Goal: Task Accomplishment & Management: Complete application form

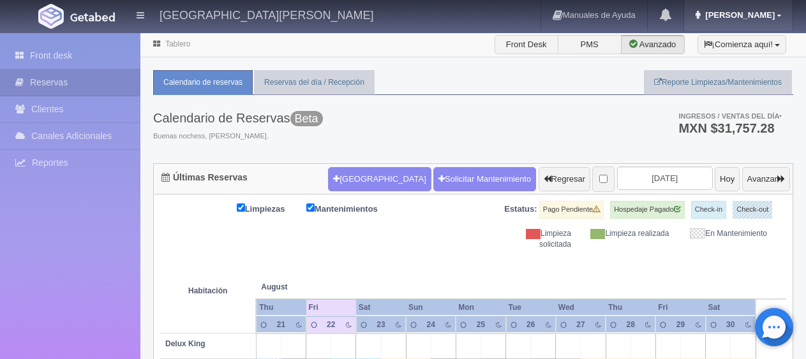
click at [748, 8] on link "Jessica" at bounding box center [738, 15] width 109 height 31
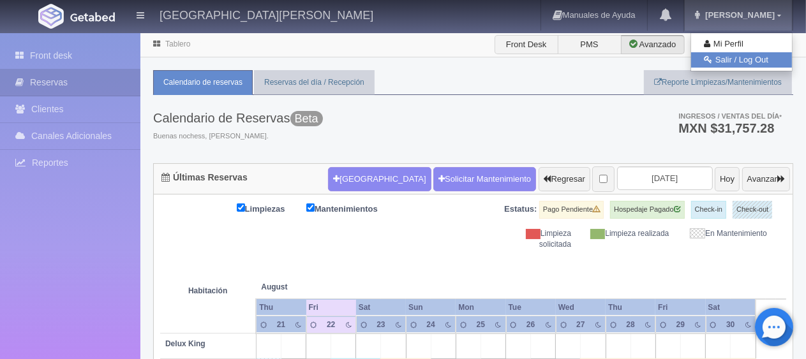
click at [722, 59] on link "Salir / Log Out" at bounding box center [741, 60] width 101 height 16
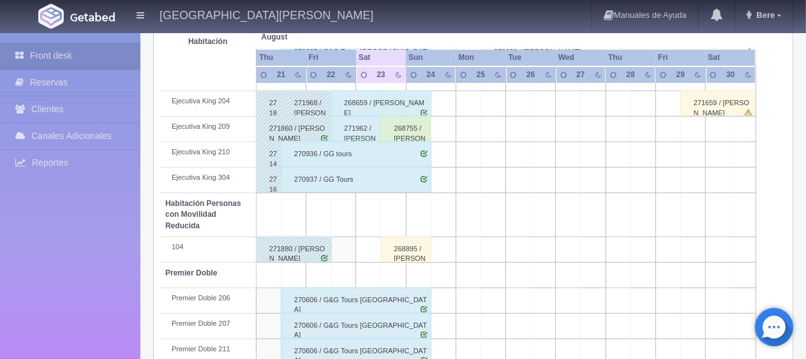
scroll to position [680, 0]
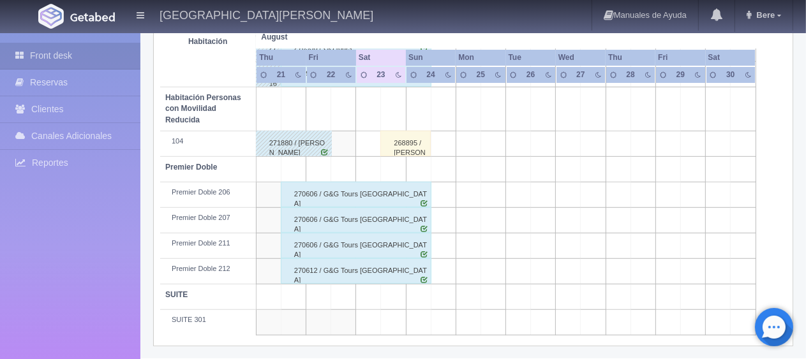
click at [402, 151] on div "268895 / [PERSON_NAME] [PERSON_NAME]" at bounding box center [405, 144] width 50 height 26
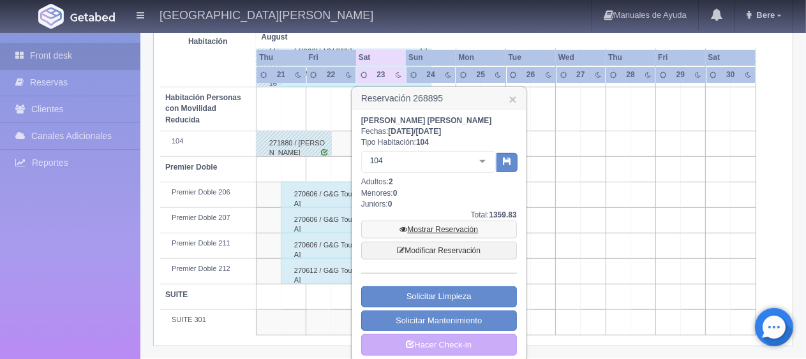
click at [430, 229] on link "Mostrar Reservación" at bounding box center [439, 230] width 156 height 18
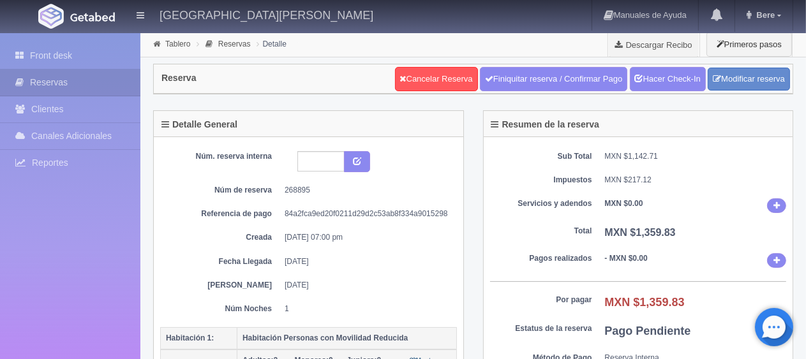
scroll to position [128, 0]
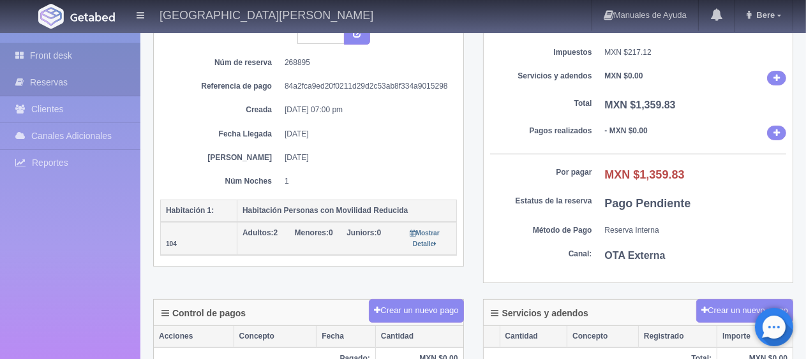
click at [21, 60] on icon at bounding box center [22, 55] width 15 height 13
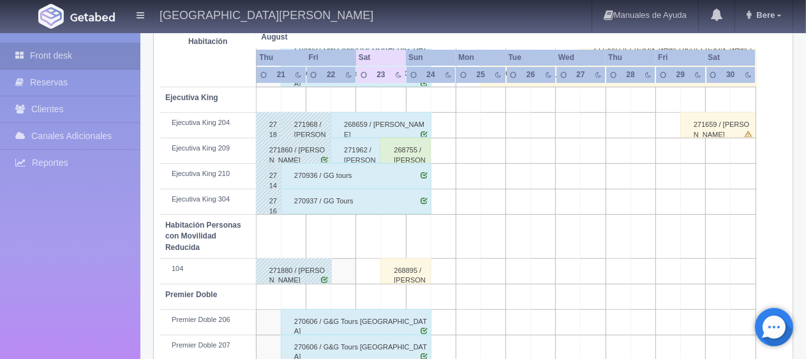
scroll to position [489, 0]
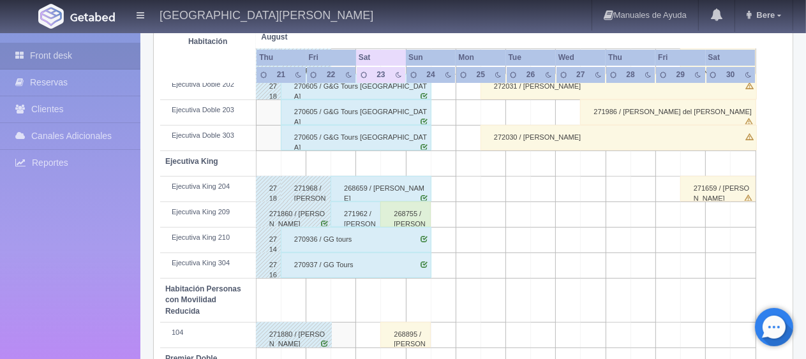
click at [414, 213] on div "268755 / [PERSON_NAME] [PERSON_NAME]" at bounding box center [405, 215] width 50 height 26
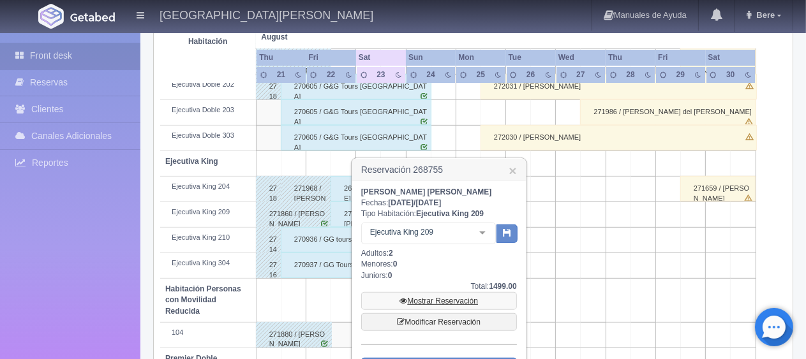
click at [434, 298] on link "Mostrar Reservación" at bounding box center [439, 301] width 156 height 18
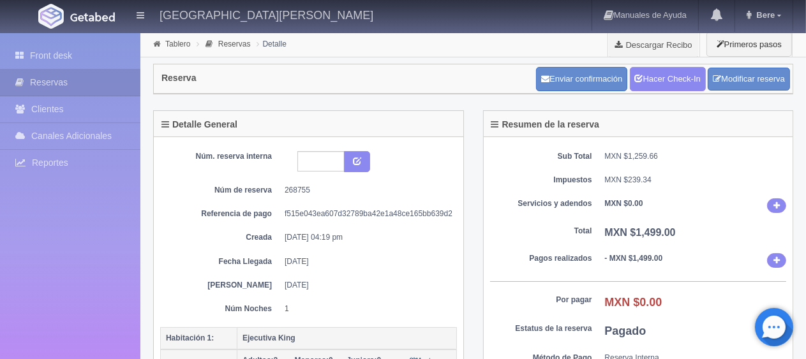
scroll to position [128, 0]
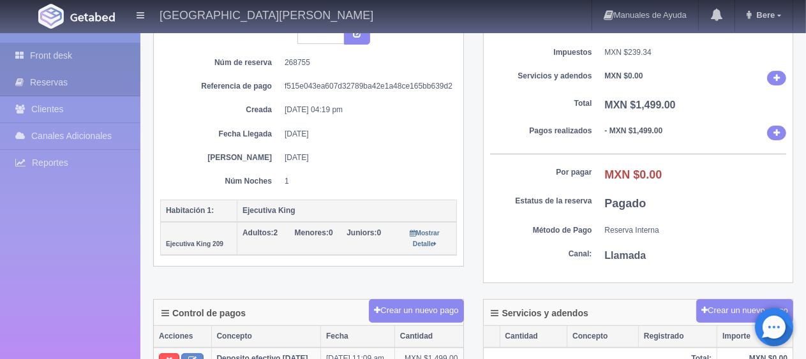
click at [20, 52] on icon at bounding box center [22, 55] width 15 height 13
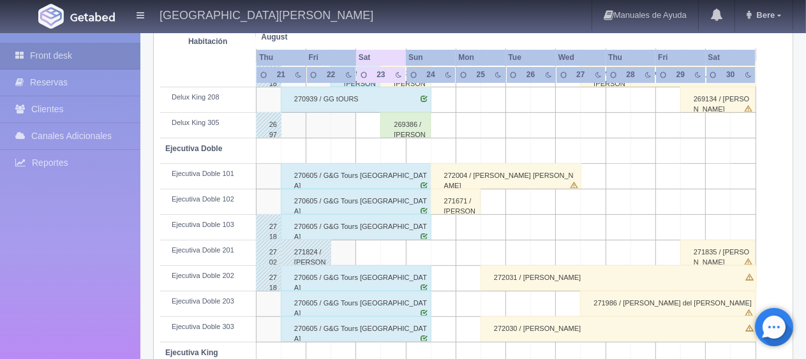
scroll to position [234, 0]
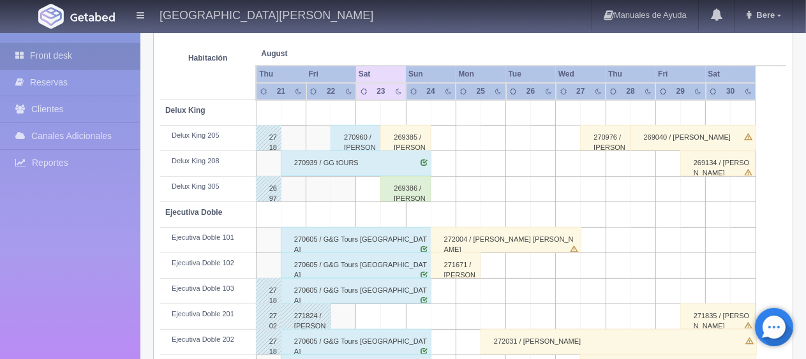
drag, startPoint x: 394, startPoint y: 186, endPoint x: 412, endPoint y: 328, distance: 142.9
click at [394, 189] on div "269386 / JUVENTINO MENDEL NUÑEZ" at bounding box center [405, 189] width 50 height 26
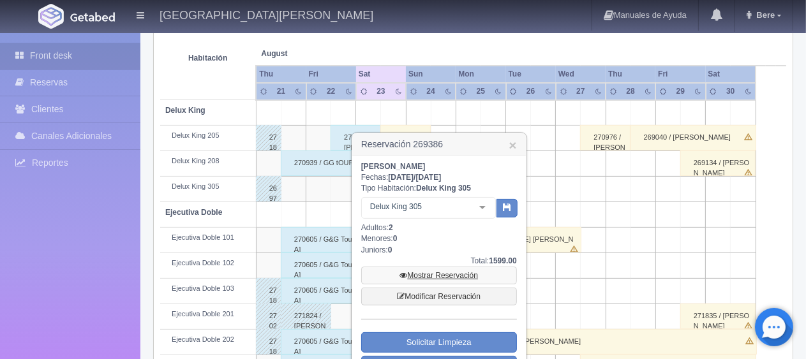
click at [451, 276] on link "Mostrar Reservación" at bounding box center [439, 276] width 156 height 18
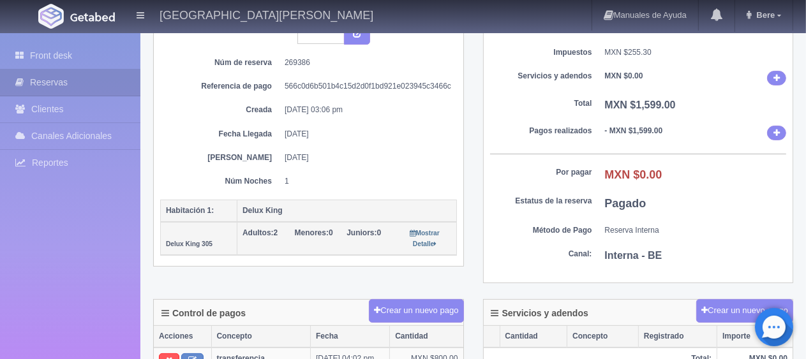
scroll to position [191, 0]
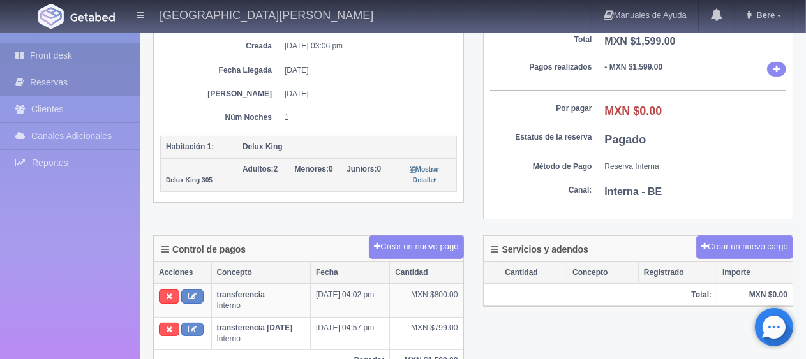
click at [59, 55] on link "Front desk" at bounding box center [70, 56] width 140 height 26
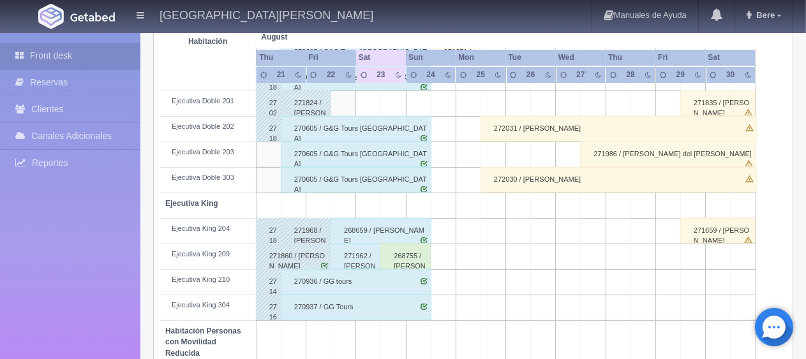
scroll to position [319, 0]
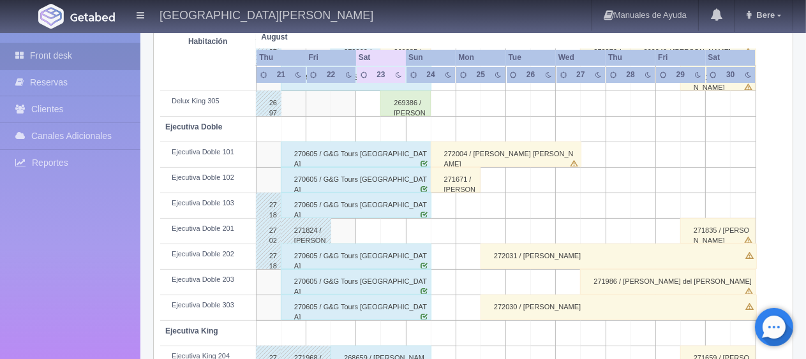
click at [403, 105] on div "269386 / [PERSON_NAME]" at bounding box center [405, 104] width 50 height 26
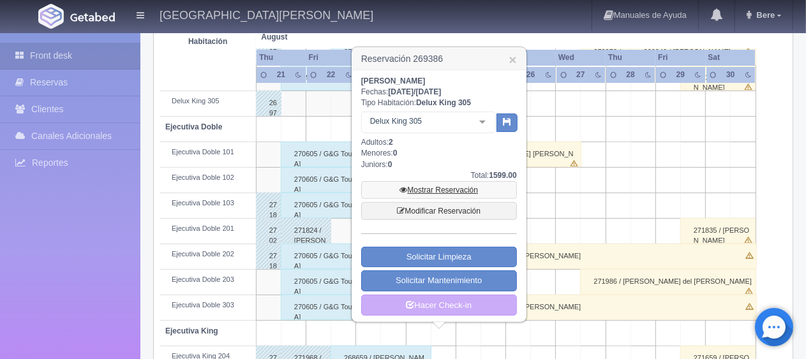
click at [432, 188] on link "Mostrar Reservación" at bounding box center [439, 190] width 156 height 18
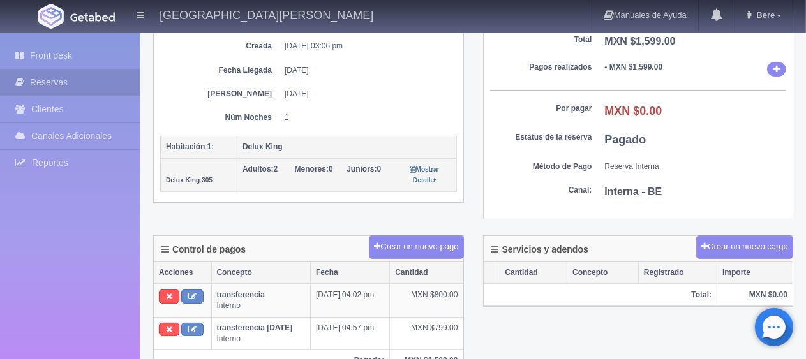
scroll to position [319, 0]
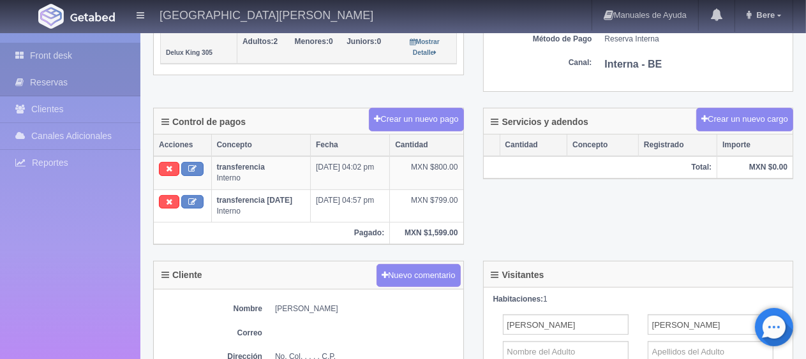
click at [59, 43] on link "Front desk" at bounding box center [70, 56] width 140 height 26
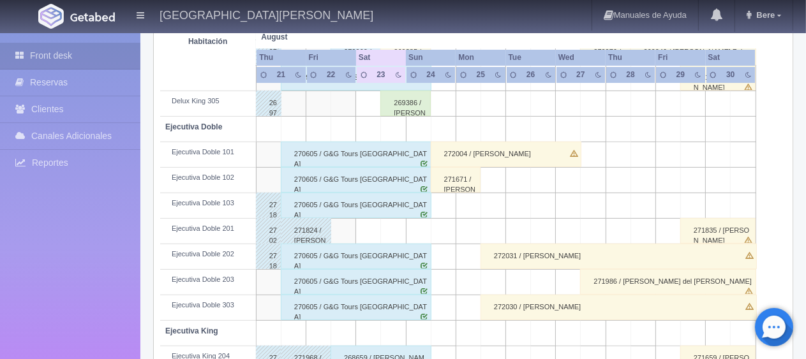
scroll to position [191, 0]
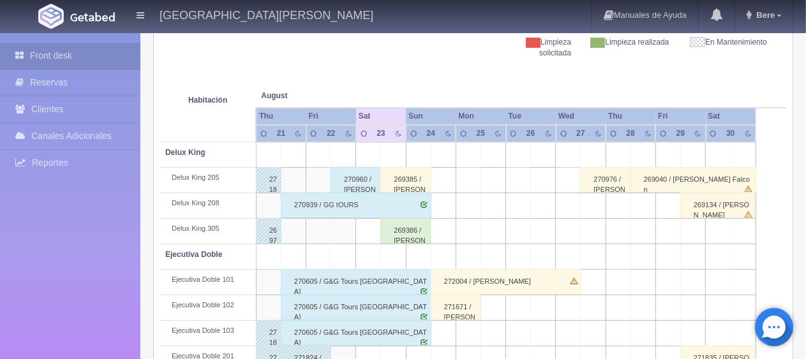
click at [408, 186] on div "269385 / Frenzel LIRA ORTIZ" at bounding box center [405, 180] width 50 height 26
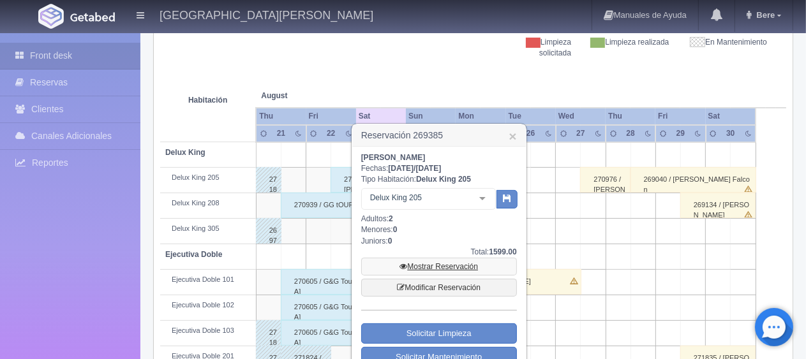
click at [435, 267] on link "Mostrar Reservación" at bounding box center [439, 267] width 156 height 18
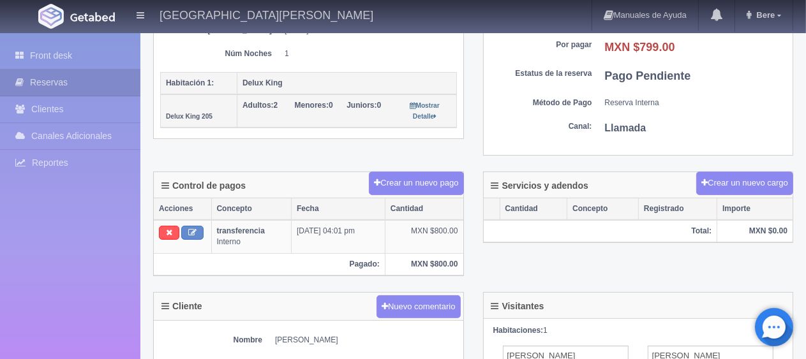
scroll to position [383, 0]
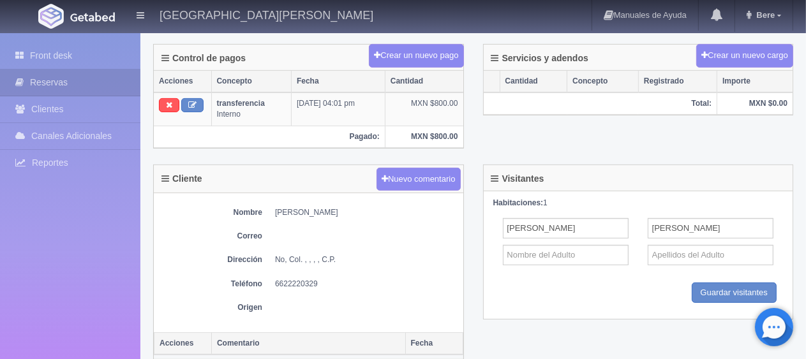
drag, startPoint x: 269, startPoint y: 211, endPoint x: 377, endPoint y: 211, distance: 108.5
click at [377, 211] on dl "Nombre [PERSON_NAME]" at bounding box center [308, 212] width 297 height 11
copy dd "[PERSON_NAME]"
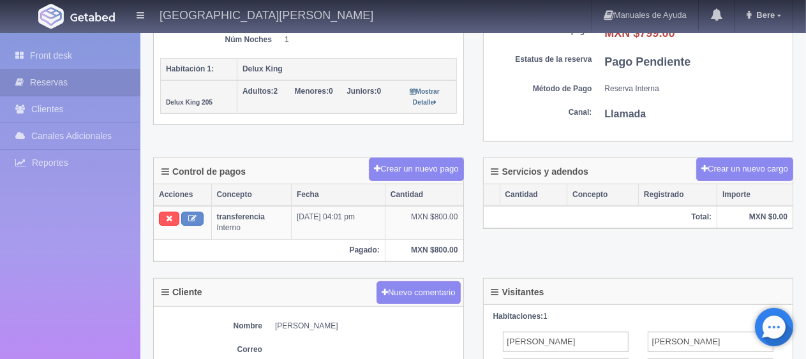
scroll to position [397, 0]
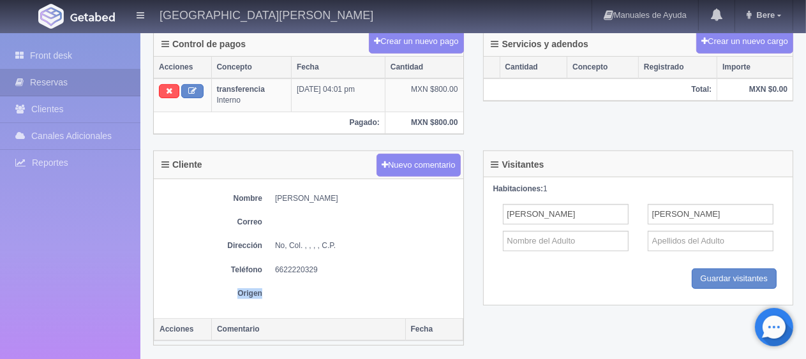
drag, startPoint x: 266, startPoint y: 272, endPoint x: 370, endPoint y: 267, distance: 104.2
click at [370, 267] on div "Nombre [PERSON_NAME] Dirección No, Col. , , , , C.P. Teléfono [PHONE_NUMBER] Or…" at bounding box center [309, 248] width 310 height 139
drag, startPoint x: 268, startPoint y: 261, endPoint x: 449, endPoint y: 290, distance: 182.9
click at [449, 290] on div "Nombre [PERSON_NAME] Dirección No, Col. , , , , C.P. Teléfono [PHONE_NUMBER] Or…" at bounding box center [309, 248] width 310 height 139
drag, startPoint x: 348, startPoint y: 303, endPoint x: 341, endPoint y: 296, distance: 9.5
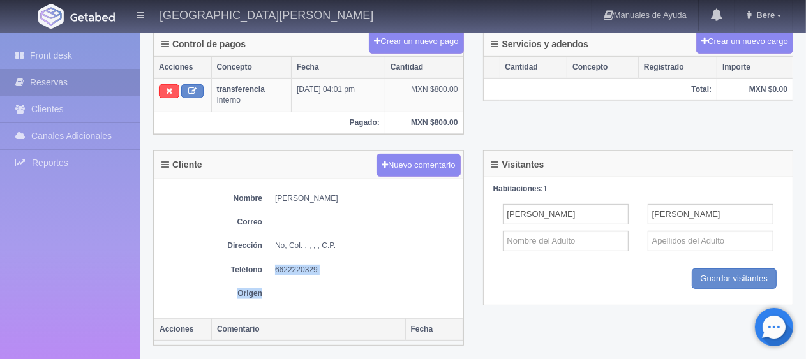
click at [348, 303] on div "Nombre [PERSON_NAME] Dirección No, Col. , , , , C.P. Teléfono [PHONE_NUMBER] Or…" at bounding box center [309, 248] width 310 height 139
click at [329, 267] on dd "6622220329" at bounding box center [366, 270] width 182 height 11
drag, startPoint x: 329, startPoint y: 267, endPoint x: 267, endPoint y: 265, distance: 62.6
click at [267, 265] on dl "Teléfono [PHONE_NUMBER]" at bounding box center [308, 270] width 297 height 11
drag, startPoint x: 265, startPoint y: 195, endPoint x: 402, endPoint y: 183, distance: 137.8
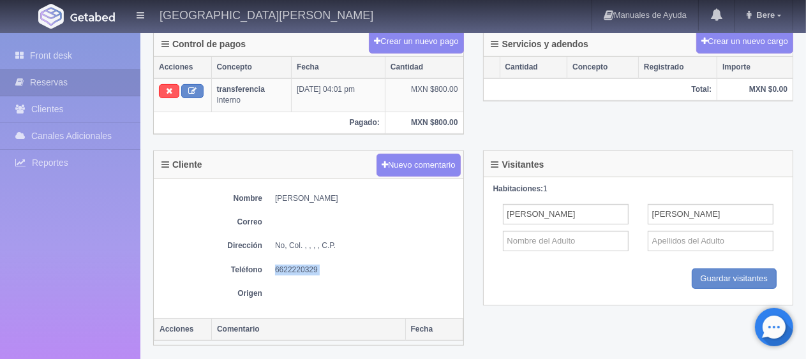
click at [402, 183] on div "Nombre [PERSON_NAME] Dirección No, Col. , , , , C.P. Teléfono [PHONE_NUMBER] Or…" at bounding box center [309, 248] width 310 height 139
copy dd "[PERSON_NAME]"
click at [376, 217] on dd at bounding box center [366, 222] width 182 height 11
click at [372, 227] on div "Nombre [PERSON_NAME] Dirección No, Col. , , , , C.P. Teléfono [PHONE_NUMBER] Or…" at bounding box center [309, 248] width 310 height 139
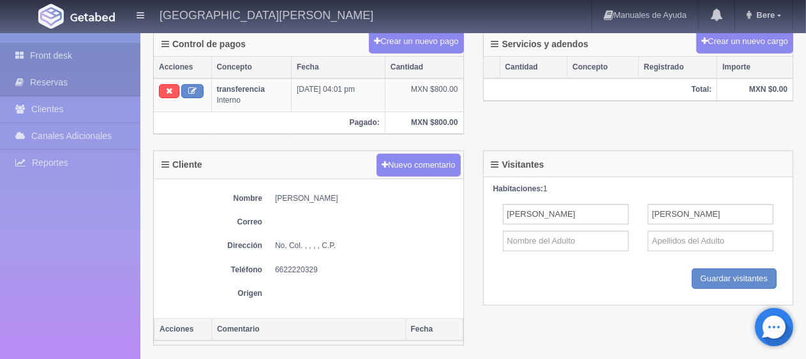
click at [113, 56] on link "Front desk" at bounding box center [70, 56] width 140 height 26
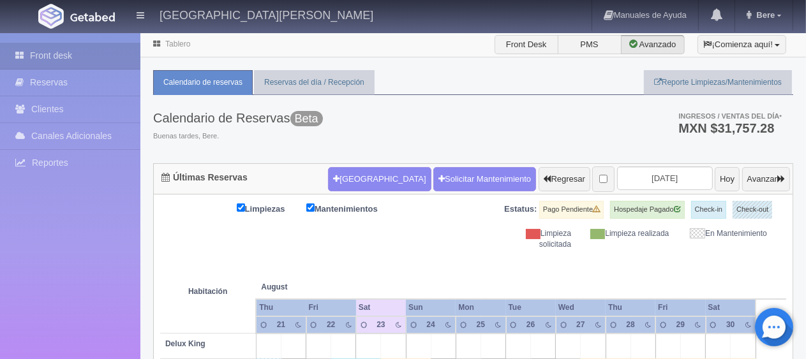
scroll to position [191, 0]
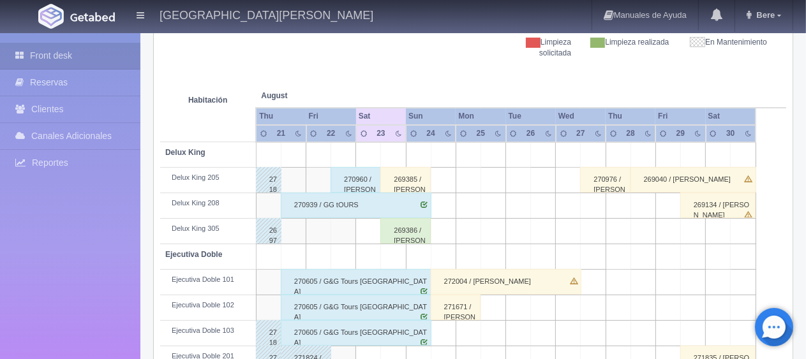
click at [400, 234] on div "269386 / JUVENTINO MENDEL NUÑEZ" at bounding box center [405, 231] width 50 height 26
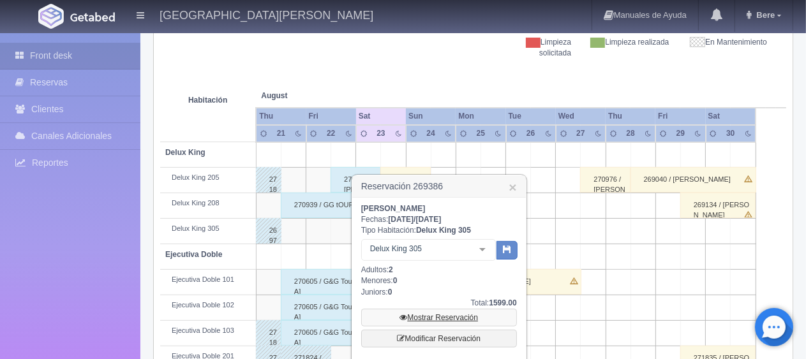
click at [442, 319] on link "Mostrar Reservación" at bounding box center [439, 318] width 156 height 18
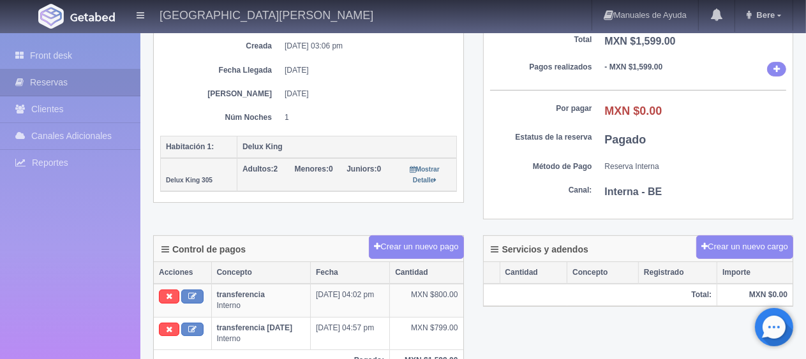
scroll to position [319, 0]
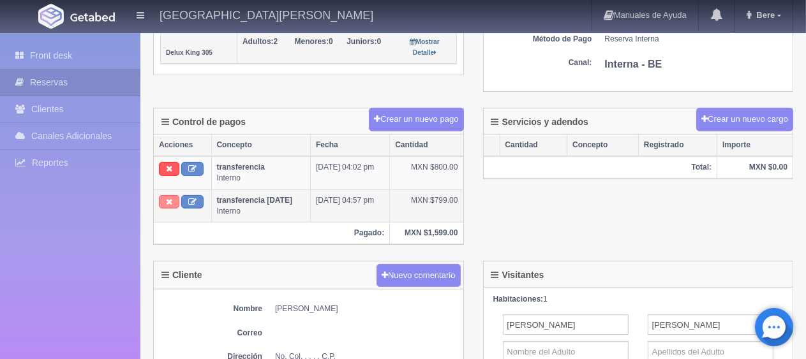
click at [163, 195] on button at bounding box center [169, 202] width 20 height 14
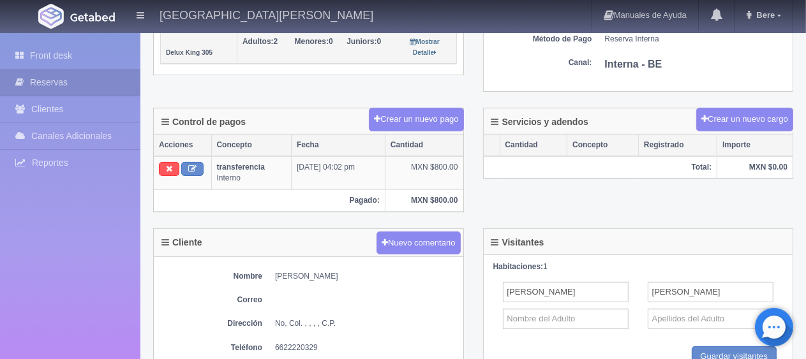
scroll to position [319, 0]
click at [525, 198] on div "Control de pagos Crear un nuevo pago Acciones Concepto Fecha Cantidad transfere…" at bounding box center [473, 168] width 659 height 121
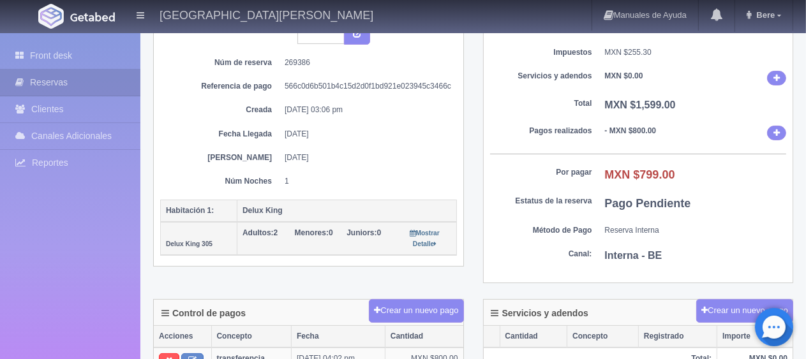
scroll to position [191, 0]
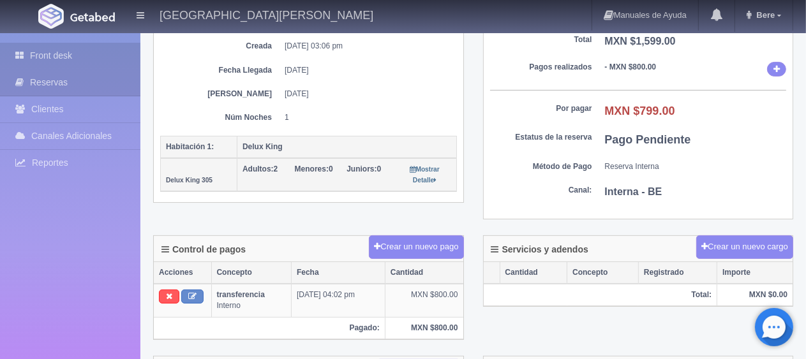
click at [72, 58] on link "Front desk" at bounding box center [70, 56] width 140 height 26
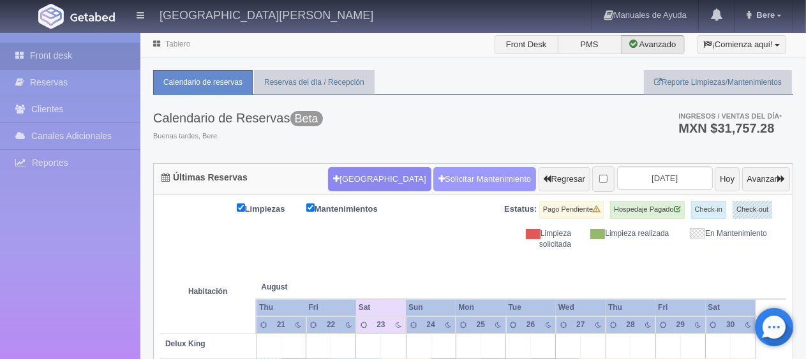
scroll to position [191, 0]
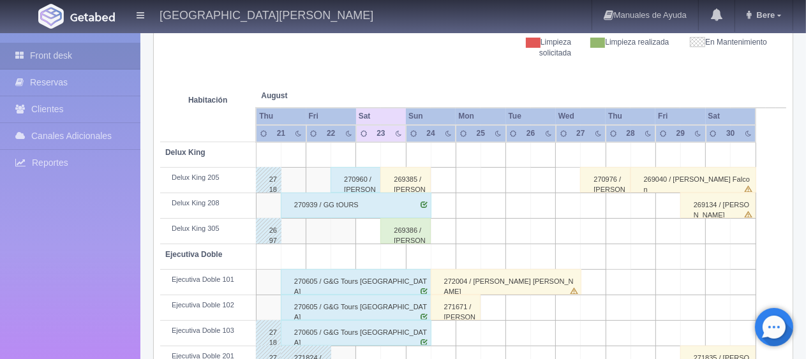
click at [398, 186] on div "269385 / [PERSON_NAME] [PERSON_NAME]" at bounding box center [405, 180] width 50 height 26
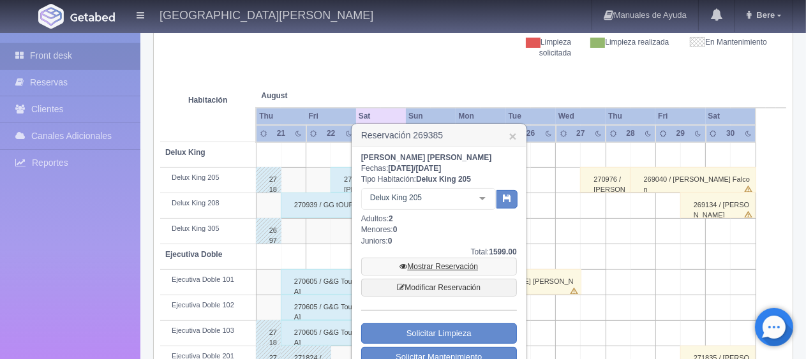
click at [439, 264] on link "Mostrar Reservación" at bounding box center [439, 267] width 156 height 18
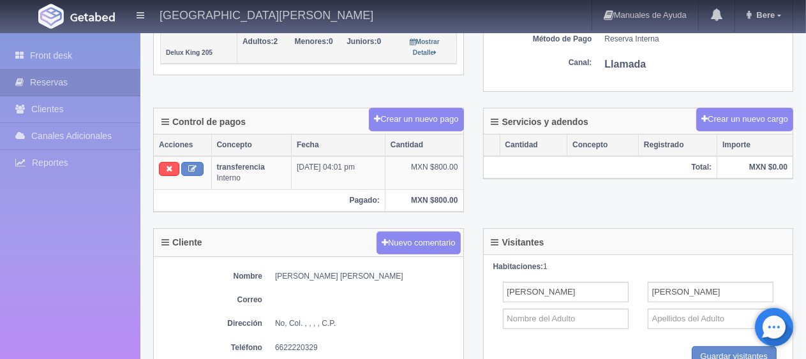
scroll to position [255, 0]
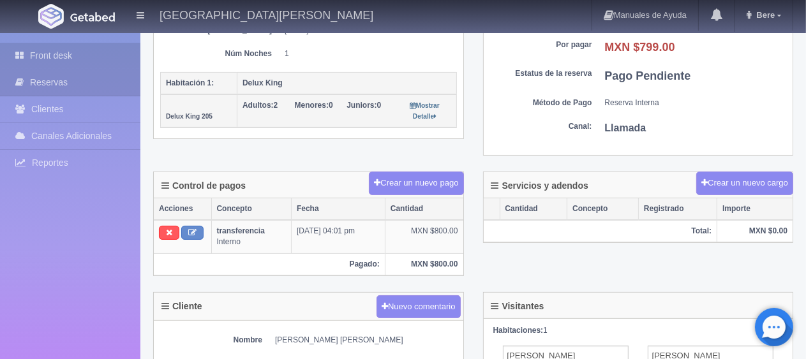
click at [84, 52] on link "Front desk" at bounding box center [70, 56] width 140 height 26
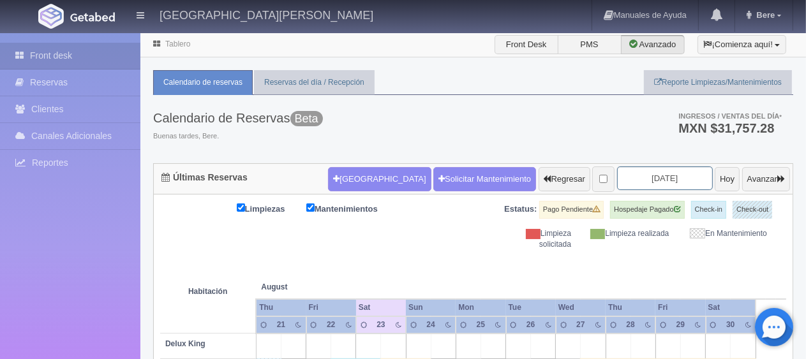
click at [648, 179] on input "2025-08-23" at bounding box center [665, 179] width 96 height 24
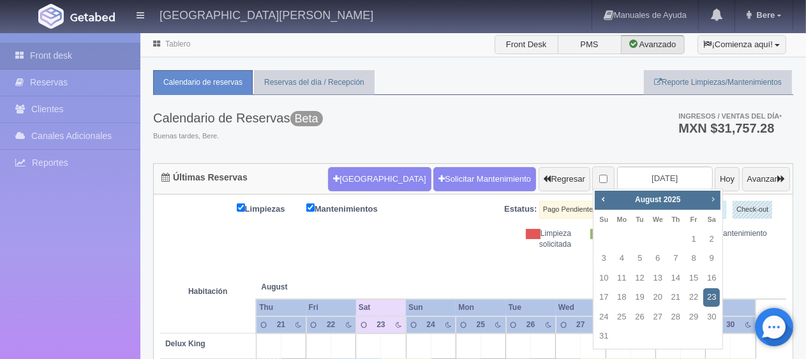
click at [714, 202] on span "Next" at bounding box center [713, 199] width 10 height 10
click at [672, 239] on link "4" at bounding box center [676, 239] width 17 height 19
type input "2025-09-04"
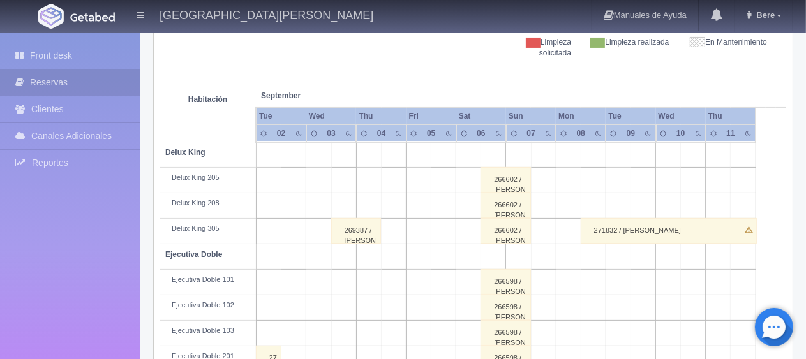
scroll to position [191, 0]
click at [521, 232] on div "266602 / Javier Romero" at bounding box center [506, 231] width 50 height 26
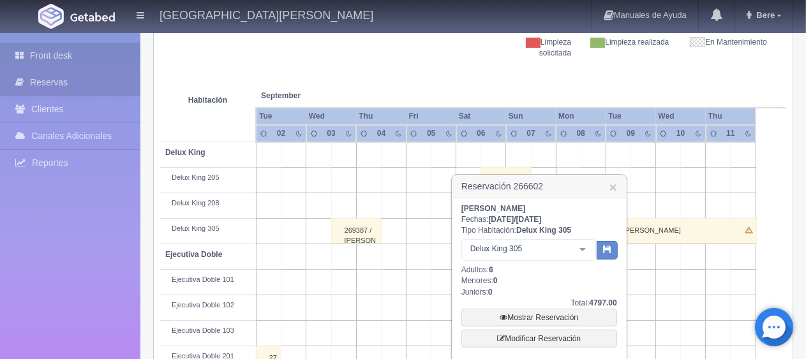
click at [70, 60] on link "Front desk" at bounding box center [70, 56] width 140 height 26
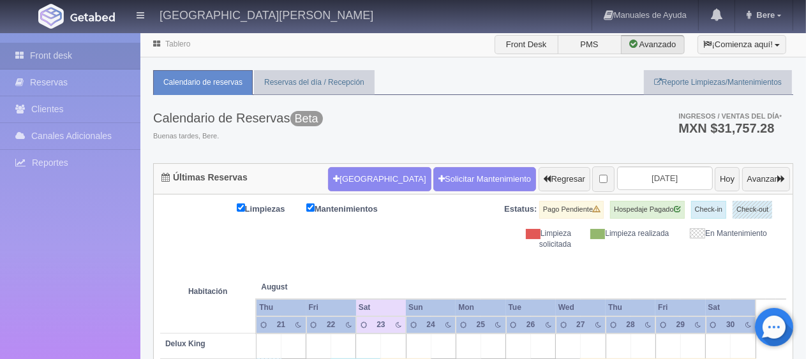
click at [496, 119] on div "Calendario de Reservas Beta Buenas tardes, Bere. Ingresos / Ventas del día * MX…" at bounding box center [473, 129] width 640 height 68
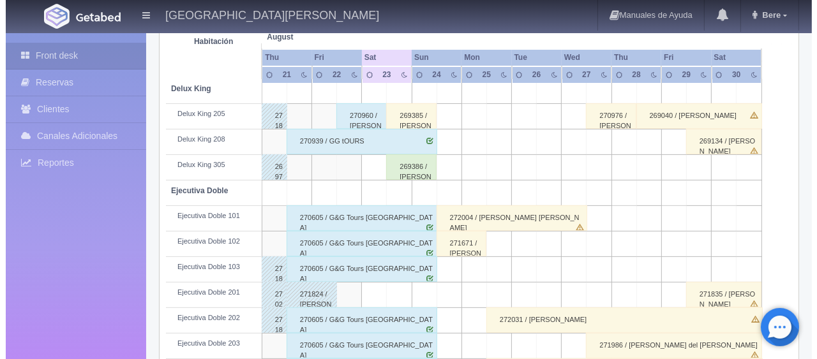
scroll to position [319, 0]
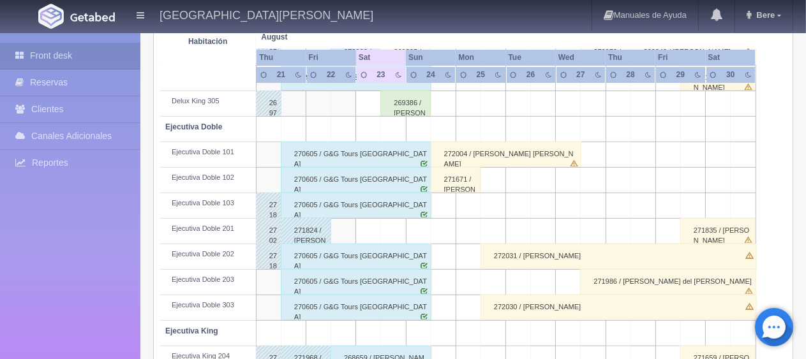
click at [406, 232] on td at bounding box center [418, 232] width 25 height 26
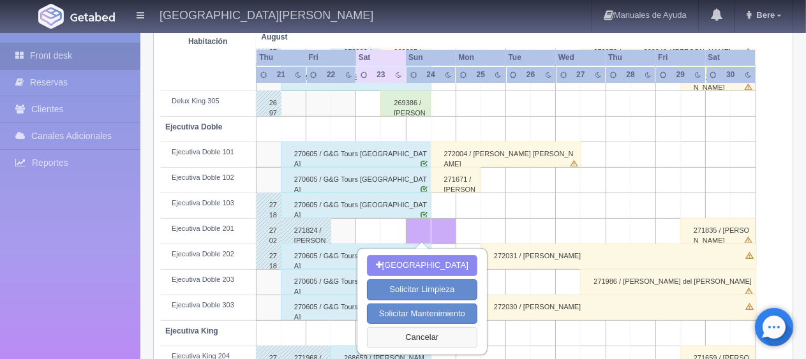
click at [416, 338] on button "Cancelar" at bounding box center [422, 337] width 110 height 21
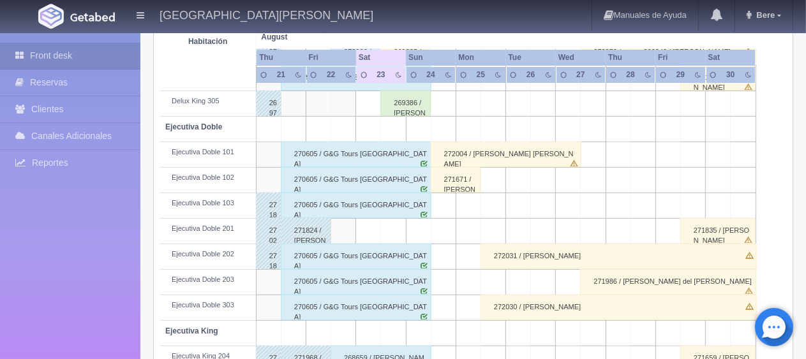
click at [400, 229] on td at bounding box center [393, 232] width 25 height 26
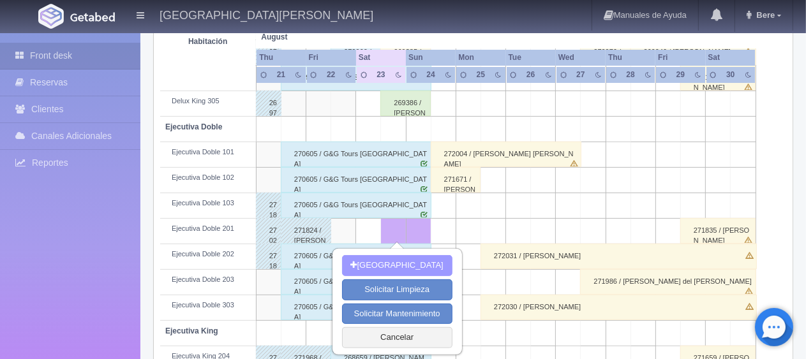
click at [403, 258] on button "Nueva Reserva" at bounding box center [397, 265] width 110 height 21
type input "[DATE]"
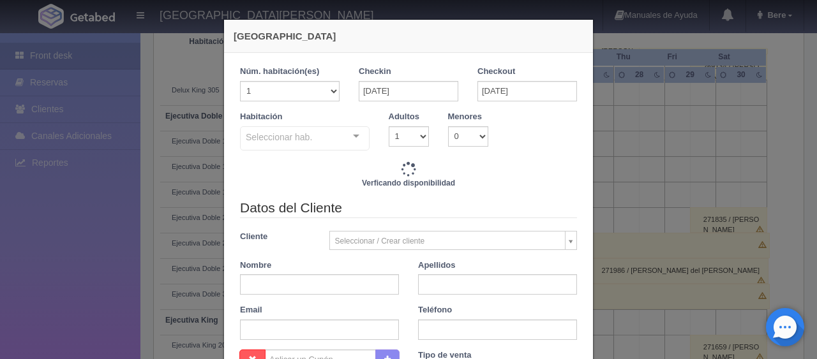
checkbox input "false"
type input "1299.00"
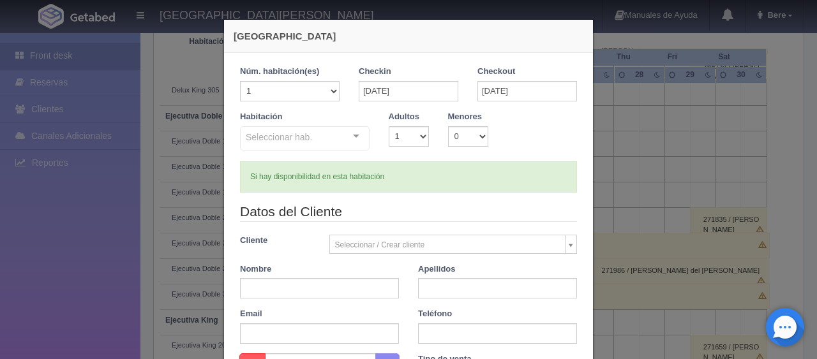
checkbox input "false"
click at [397, 141] on select "1 2 3 4 5 6 7 8 9 10" at bounding box center [409, 136] width 40 height 20
select select "2"
click at [389, 126] on select "1 2 3 4 5 6 7 8 9 10" at bounding box center [409, 136] width 40 height 20
checkbox input "false"
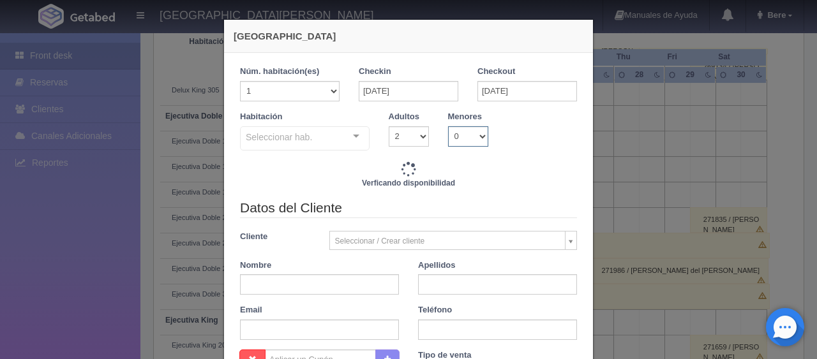
drag, startPoint x: 460, startPoint y: 137, endPoint x: 458, endPoint y: 144, distance: 7.9
click at [460, 139] on select "0 1 2 3 4 5 6 7 8 9 10" at bounding box center [468, 136] width 40 height 20
type input "1549.00"
checkbox input "false"
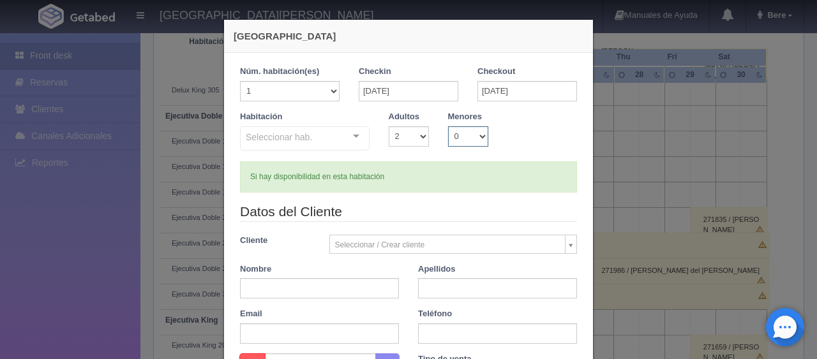
select select "2"
click at [448, 126] on select "0 1 2 3 4 5 6 7 8 9 10" at bounding box center [468, 136] width 40 height 20
checkbox input "false"
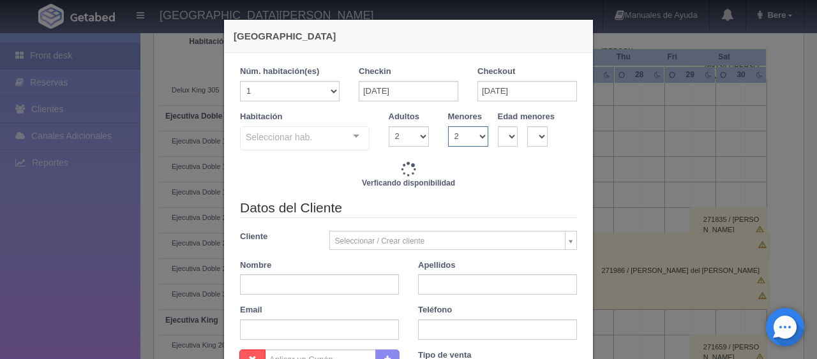
click at [454, 142] on select "0 1 2 3 4 5 6 7 8 9 10" at bounding box center [468, 136] width 40 height 20
type input "1549.00"
checkbox input "false"
select select "1"
click at [448, 126] on select "0 1 2 3 4 5 6 7 8 9 10" at bounding box center [468, 136] width 40 height 20
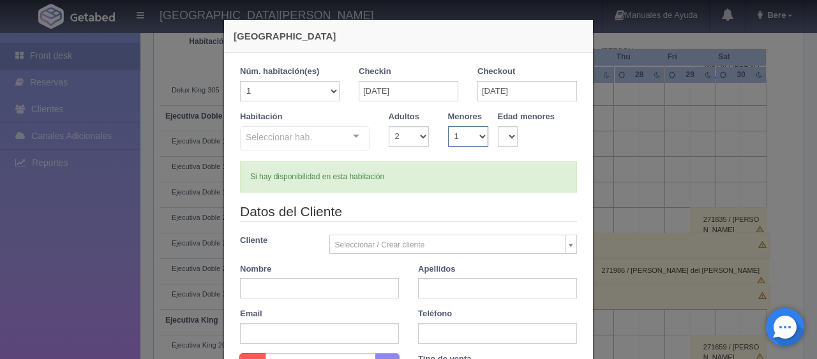
checkbox input "false"
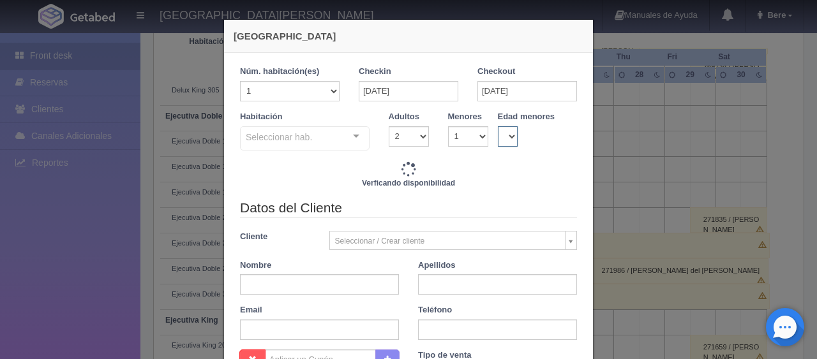
click at [509, 137] on select "0 1 2 3 4 5 6 7 8 9 10 11 12 13 14 15 16 17 18" at bounding box center [508, 136] width 20 height 20
type input "1549.00"
checkbox input "false"
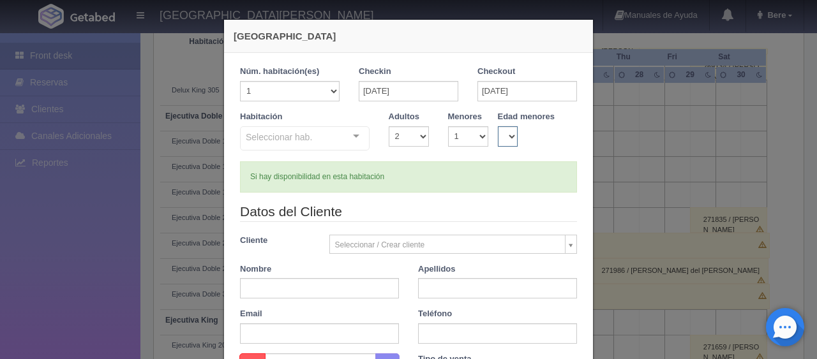
select select "5"
click at [498, 126] on select "0 1 2 3 4 5 6 7 8 9 10 11 12 13 14 15 16 17 18" at bounding box center [508, 136] width 20 height 20
checkbox input "false"
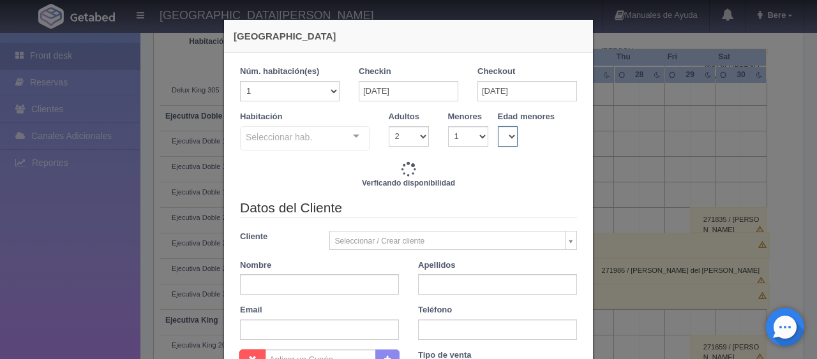
drag, startPoint x: 499, startPoint y: 131, endPoint x: 499, endPoint y: 140, distance: 8.3
click at [499, 131] on select "0 1 2 3 4 5 6 7 8 9 10 11 12 13 14 15 16 17 18" at bounding box center [508, 136] width 20 height 20
type input "1549.00"
checkbox input "false"
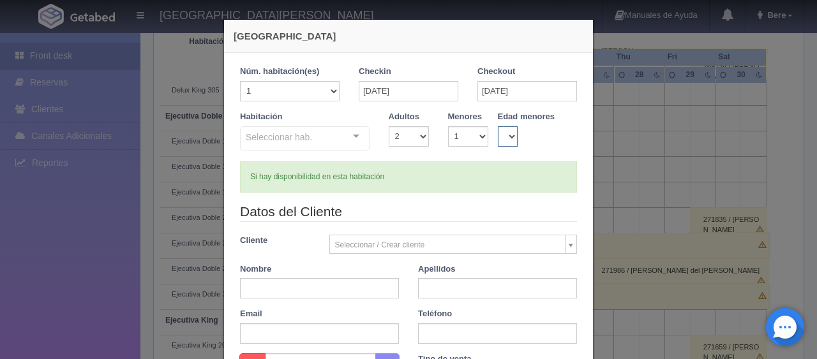
select select "6"
click at [498, 126] on select "0 1 2 3 4 5 6 7 8 9 10 11 12 13 14 15 16 17 18" at bounding box center [508, 136] width 20 height 20
checkbox input "false"
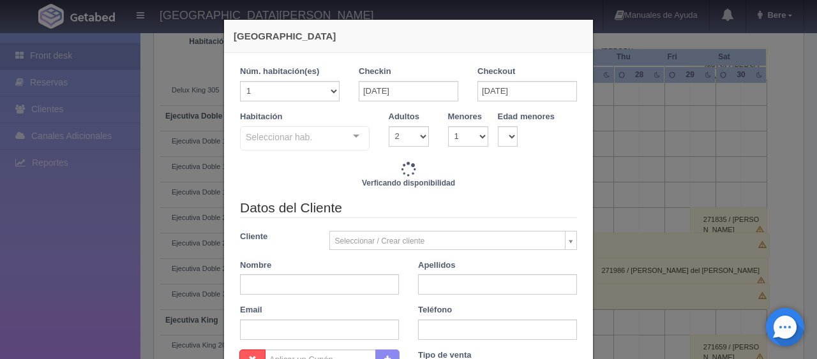
click at [340, 136] on div "Seleccionar hab. SUITE SUITE - Sin asignar SUITE 301 Habitación Personas con Mo…" at bounding box center [305, 139] width 130 height 26
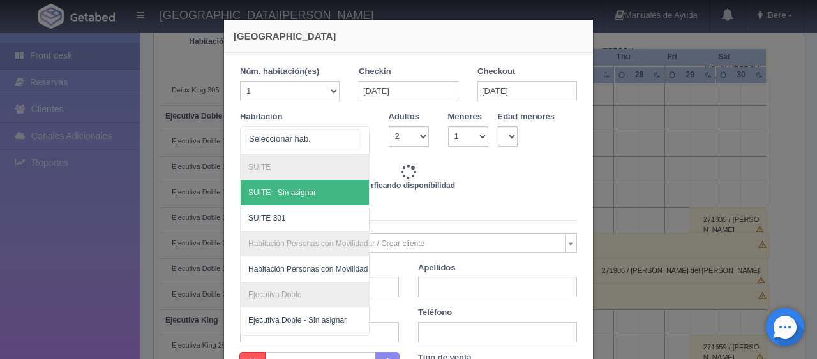
type input "1549.00"
checkbox input "false"
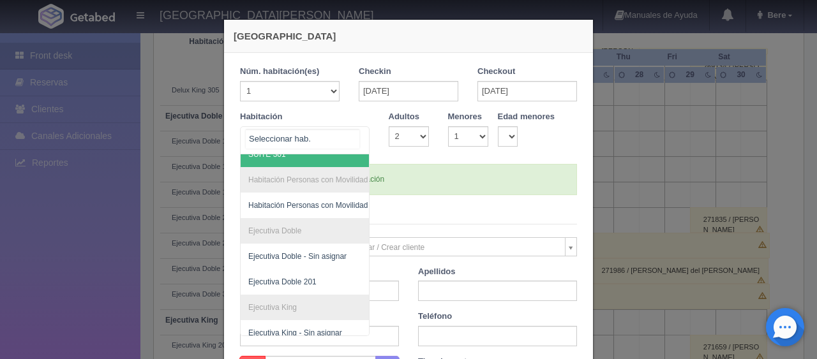
scroll to position [186, 0]
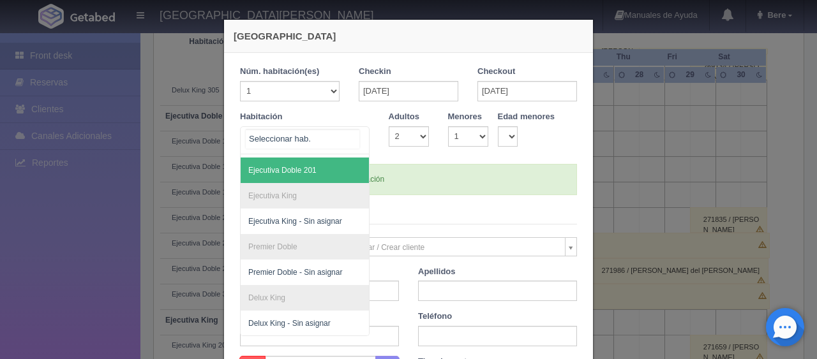
click at [315, 151] on div at bounding box center [305, 140] width 130 height 28
click at [322, 165] on span "Ejecutiva Doble 201" at bounding box center [348, 171] width 214 height 26
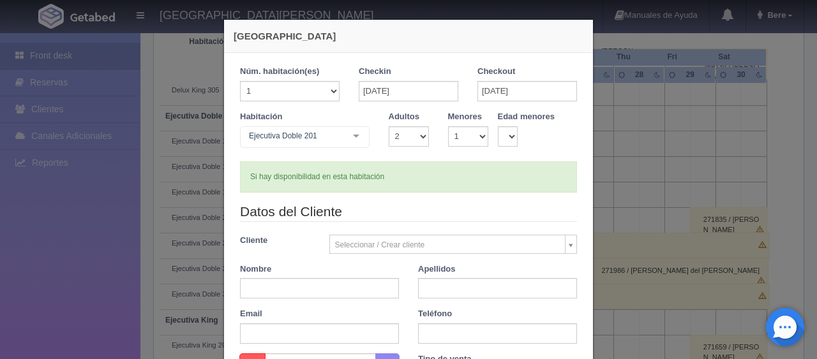
checkbox input "false"
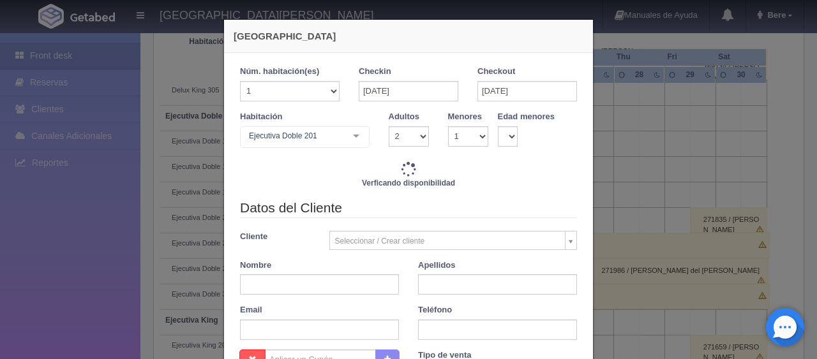
scroll to position [64, 0]
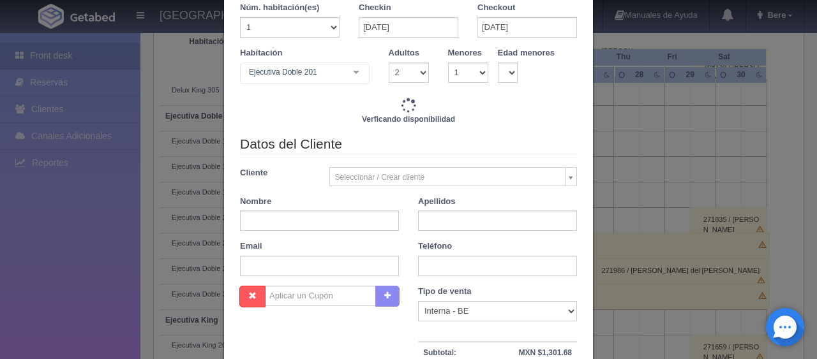
type input "1549.00"
checkbox input "false"
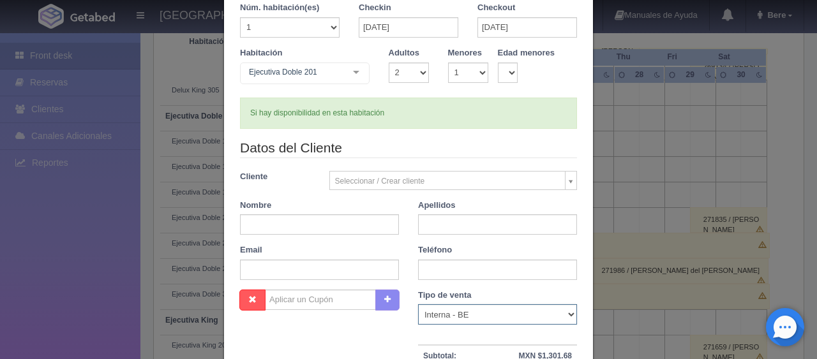
click at [491, 306] on select "Correo Electronico Interna - BE Llamada OTA Externa Otro WALK IN" at bounding box center [497, 314] width 159 height 20
select select "phone"
click at [418, 304] on select "Correo Electronico Interna - BE Llamada OTA Externa Otro WALK IN" at bounding box center [497, 314] width 159 height 20
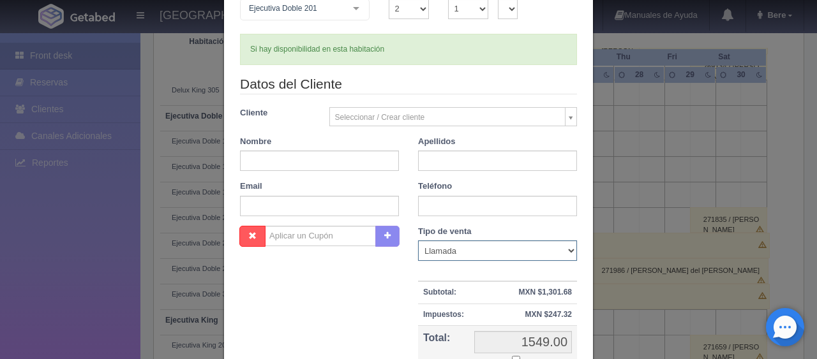
scroll to position [191, 0]
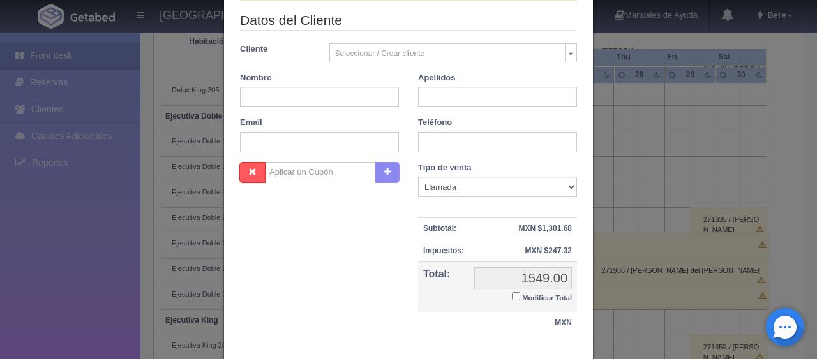
click at [512, 292] on input "Modificar Total" at bounding box center [516, 296] width 8 height 8
checkbox input "true"
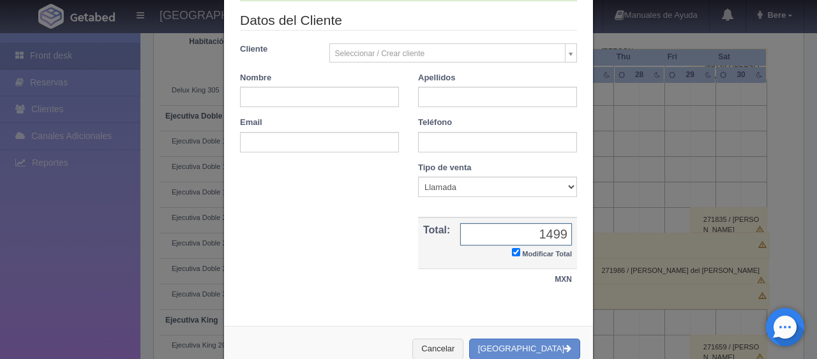
type input "1499"
click at [357, 106] on input "text" at bounding box center [319, 97] width 159 height 20
type input "Alejandra"
click at [451, 102] on input "text" at bounding box center [497, 97] width 159 height 20
type input "Ortiz"
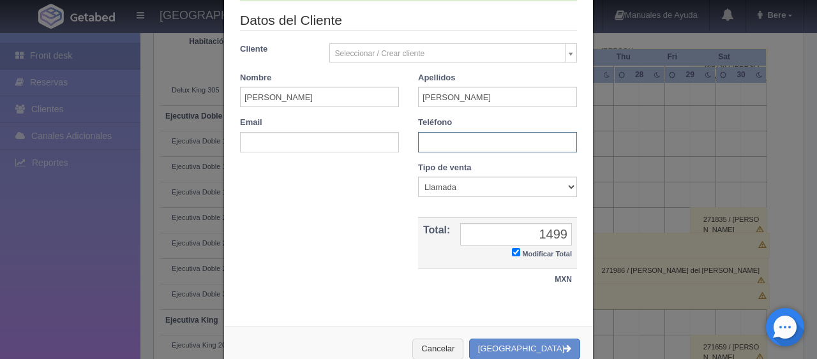
drag, startPoint x: 441, startPoint y: 142, endPoint x: 345, endPoint y: 167, distance: 99.7
click at [439, 142] on input "text" at bounding box center [497, 142] width 159 height 20
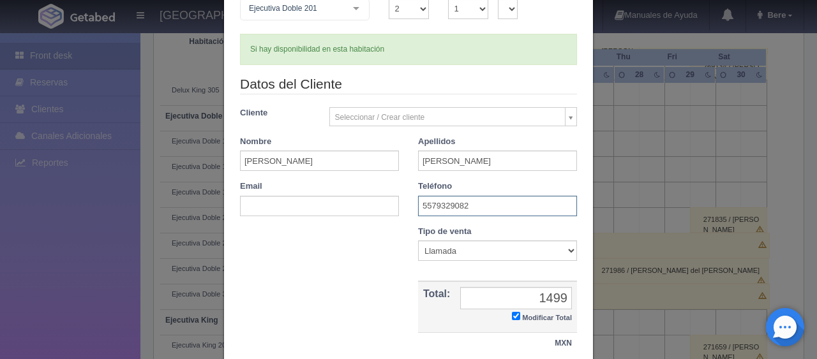
scroll to position [222, 0]
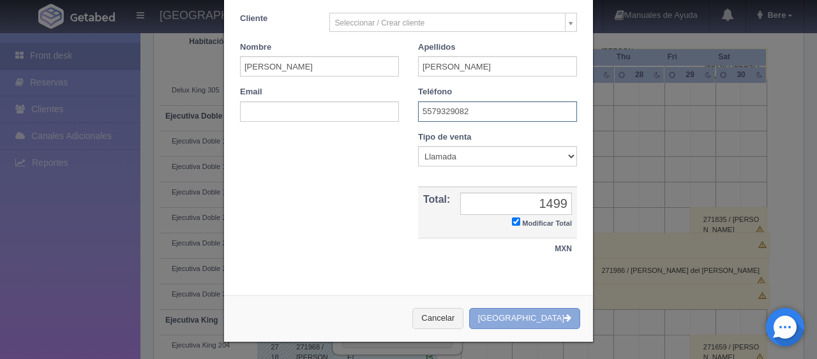
type input "5579329082"
click at [516, 313] on button "[GEOGRAPHIC_DATA]" at bounding box center [524, 318] width 111 height 21
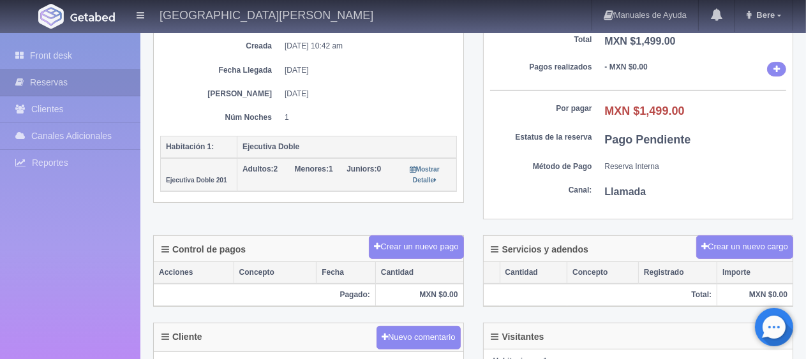
scroll to position [383, 0]
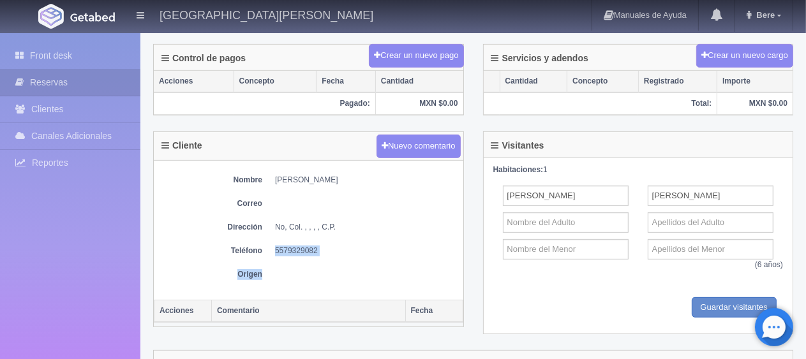
drag, startPoint x: 267, startPoint y: 241, endPoint x: 398, endPoint y: 262, distance: 132.4
click at [398, 262] on div "Nombre [PERSON_NAME] Dirección No, Col. , , , , C.P. Teléfono [PHONE_NUMBER] Or…" at bounding box center [309, 230] width 310 height 139
click at [393, 273] on dd at bounding box center [366, 274] width 182 height 11
drag, startPoint x: 300, startPoint y: 249, endPoint x: 264, endPoint y: 248, distance: 36.4
click at [264, 248] on dl "Teléfono 5579329082" at bounding box center [308, 251] width 297 height 11
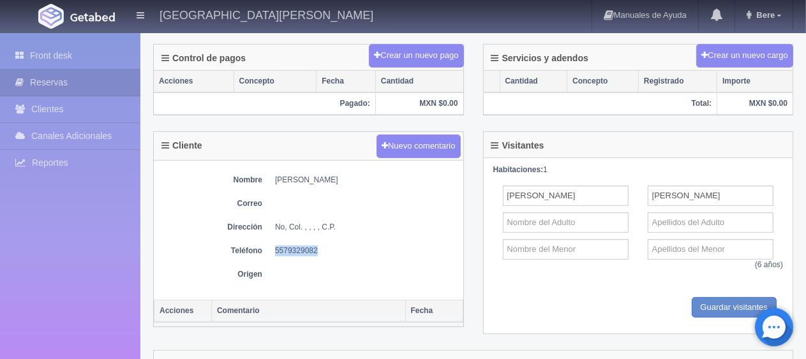
copy dd "5579329082"
click at [263, 134] on div "Cliente Nuevo comentario" at bounding box center [309, 146] width 310 height 29
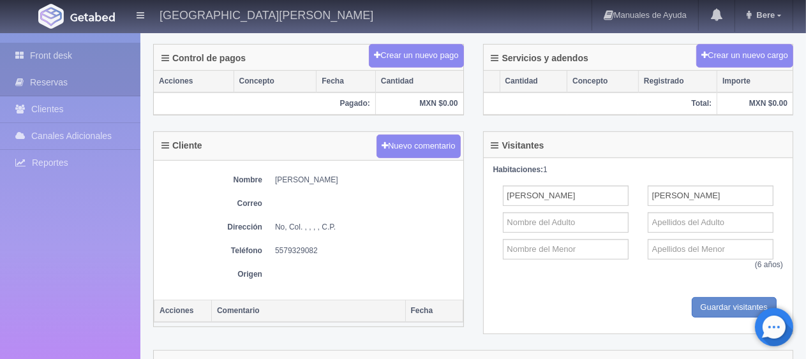
click at [79, 54] on link "Front desk" at bounding box center [70, 56] width 140 height 26
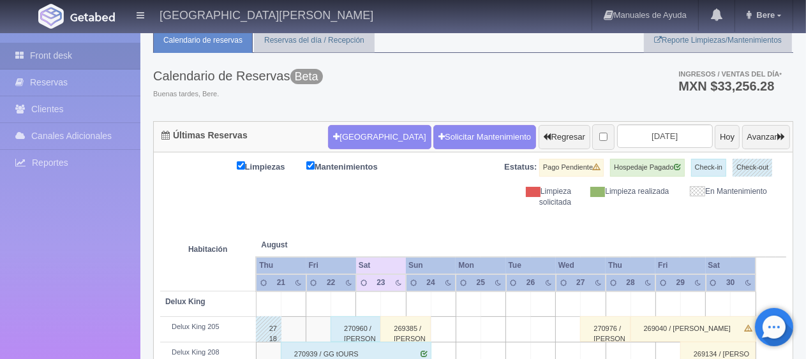
scroll to position [170, 0]
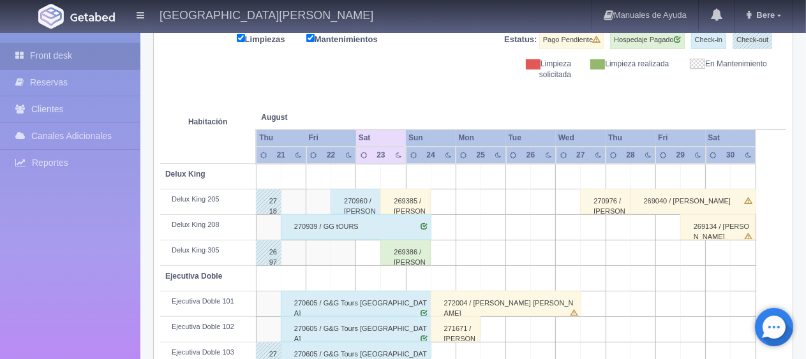
click at [40, 255] on div "Front desk Reservas Clientes [PERSON_NAME] Adicionales [GEOGRAPHIC_DATA] Report…" at bounding box center [70, 212] width 140 height 359
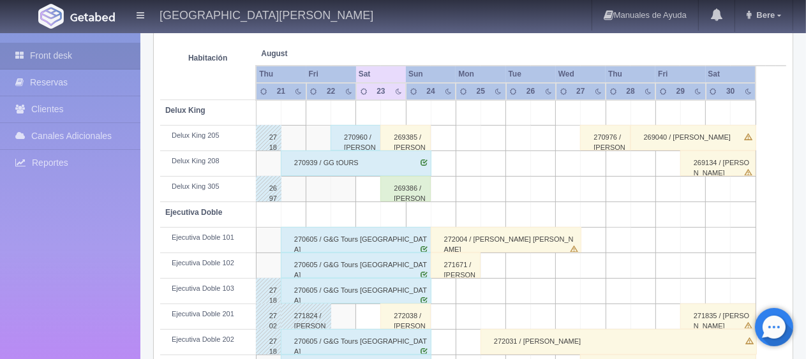
scroll to position [42, 0]
